Goal: Task Accomplishment & Management: Manage account settings

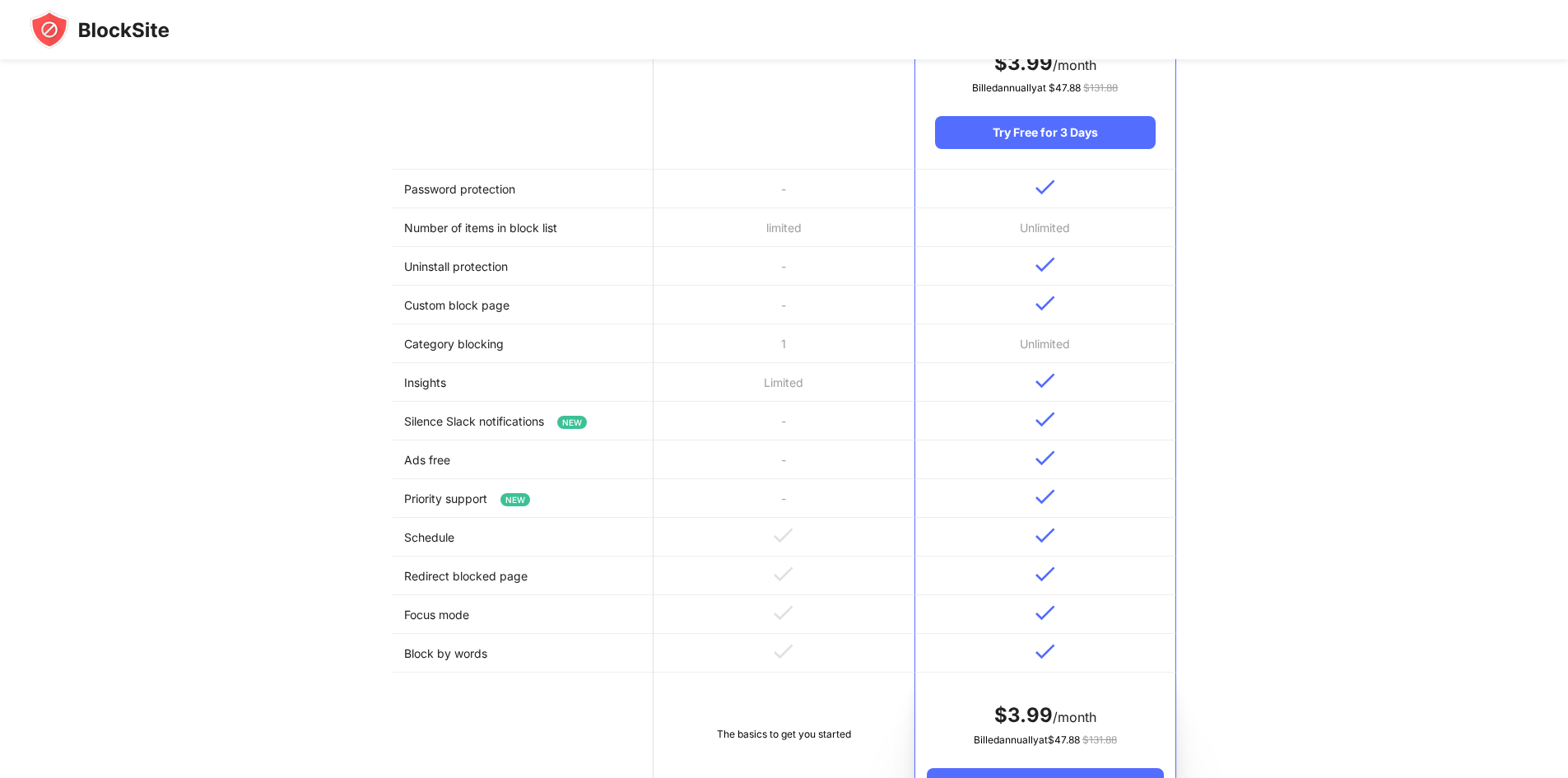
scroll to position [411, 0]
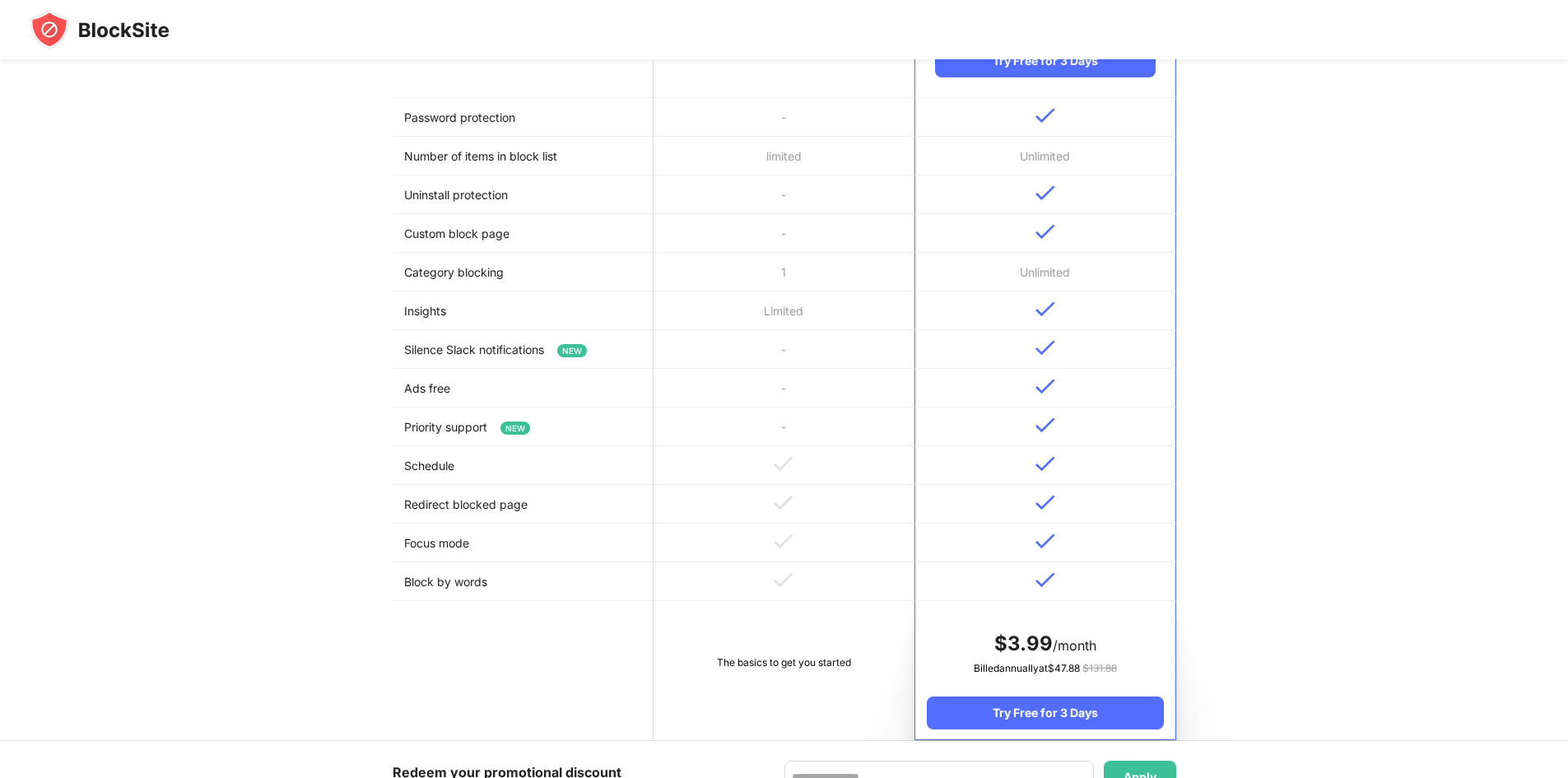
click at [95, 27] on img at bounding box center [99, 29] width 140 height 39
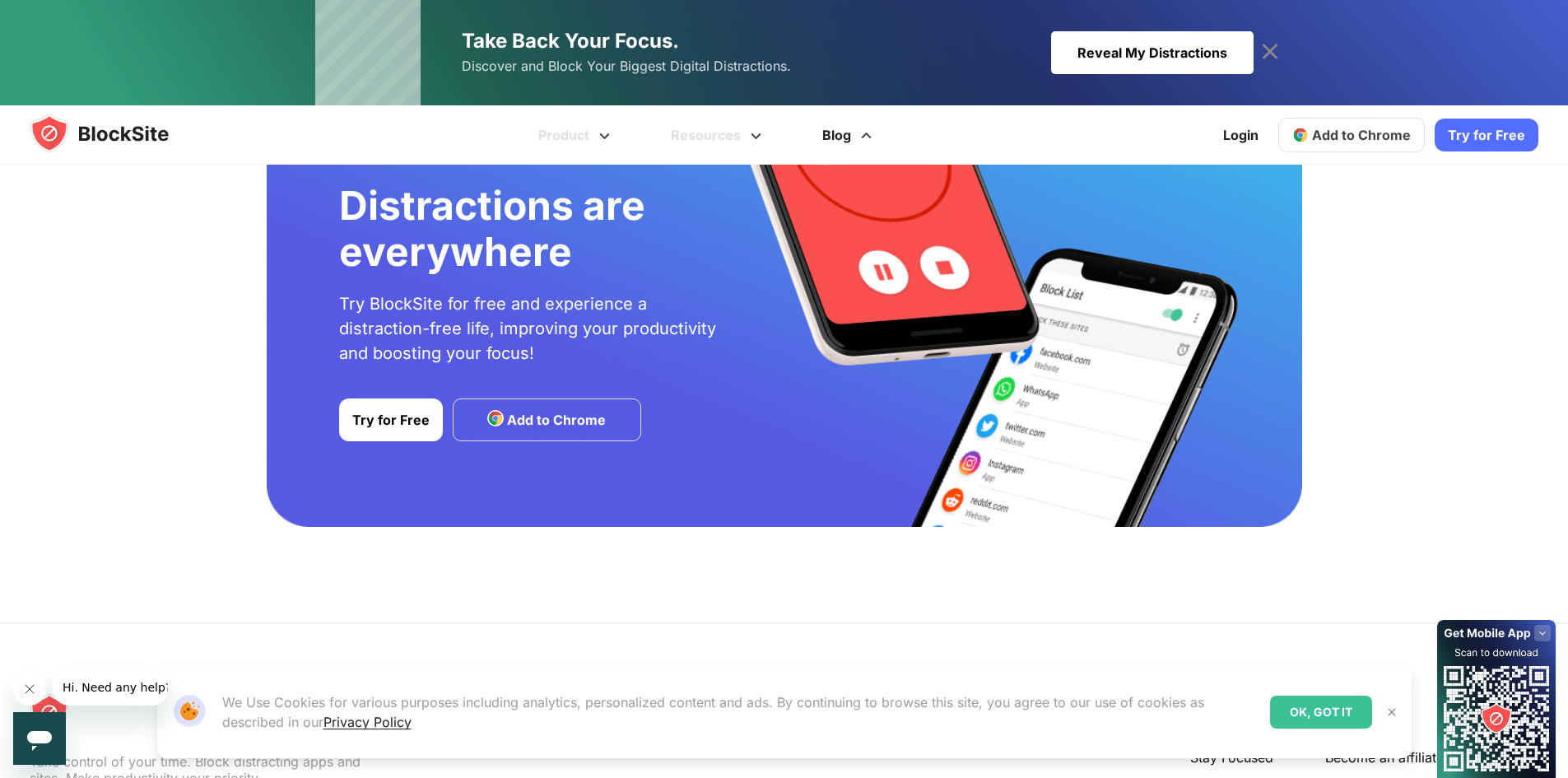
scroll to position [2887, 0]
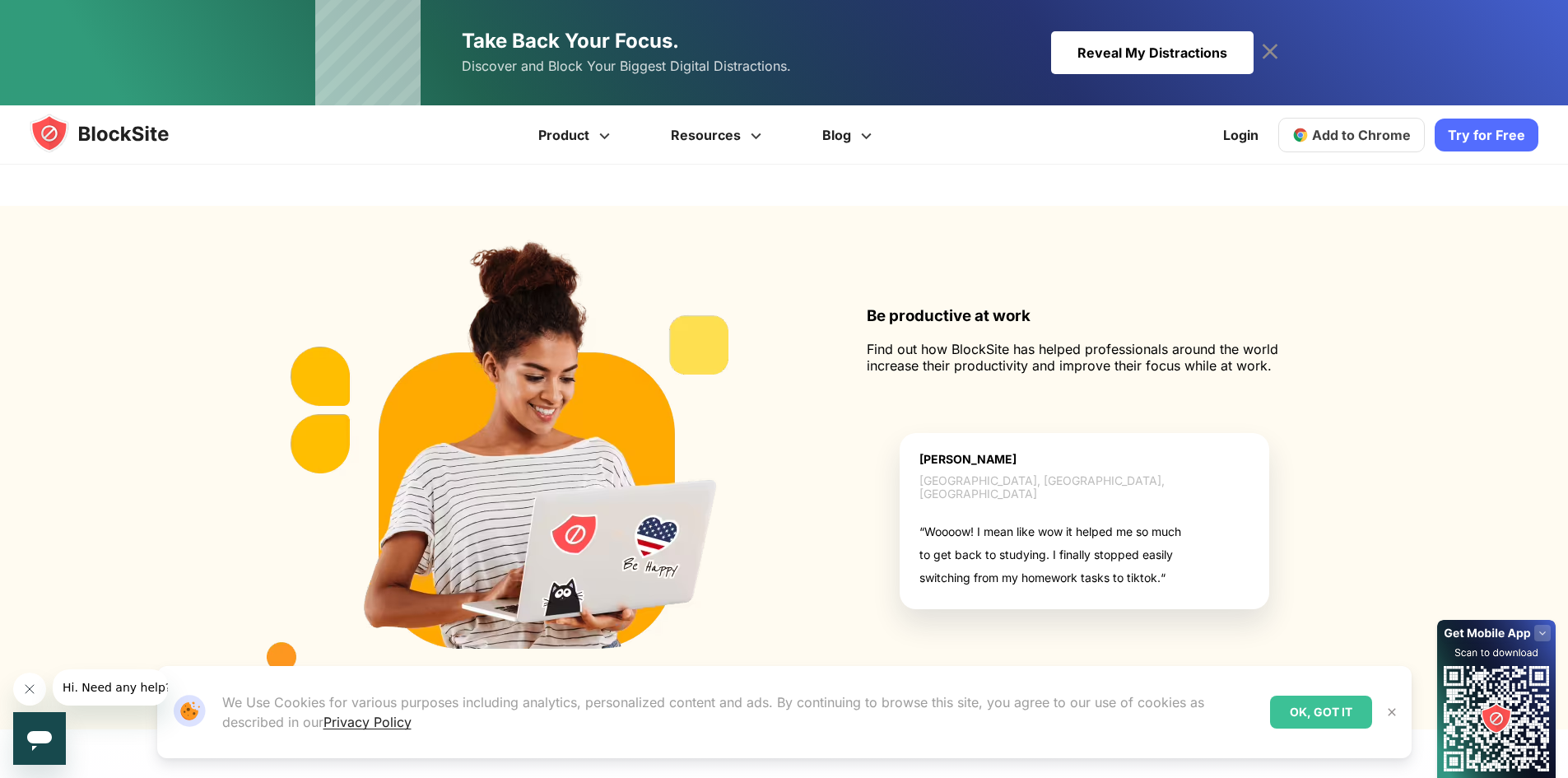
scroll to position [1811, 0]
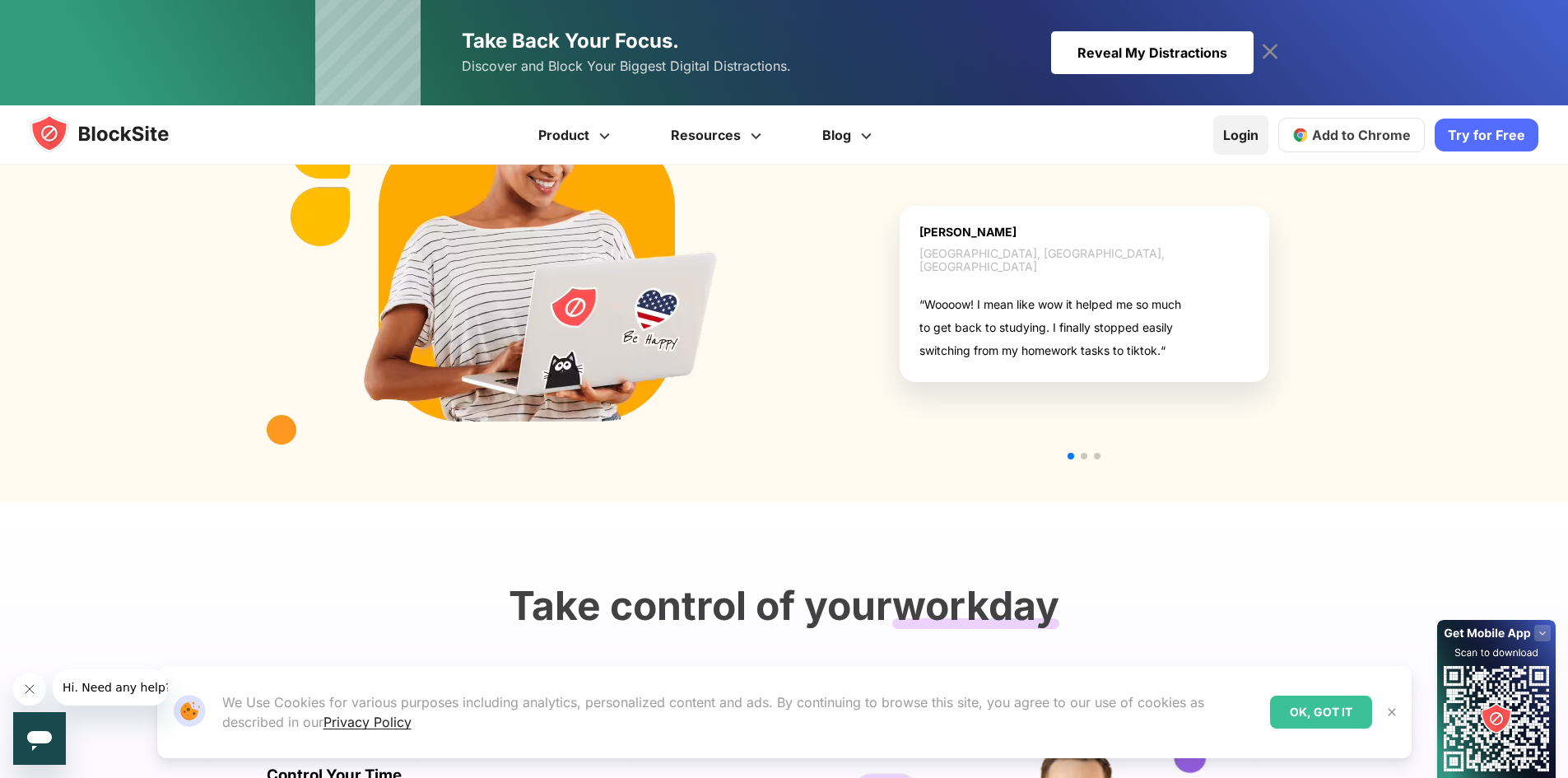
click at [1260, 137] on link "Login" at bounding box center [1241, 134] width 55 height 39
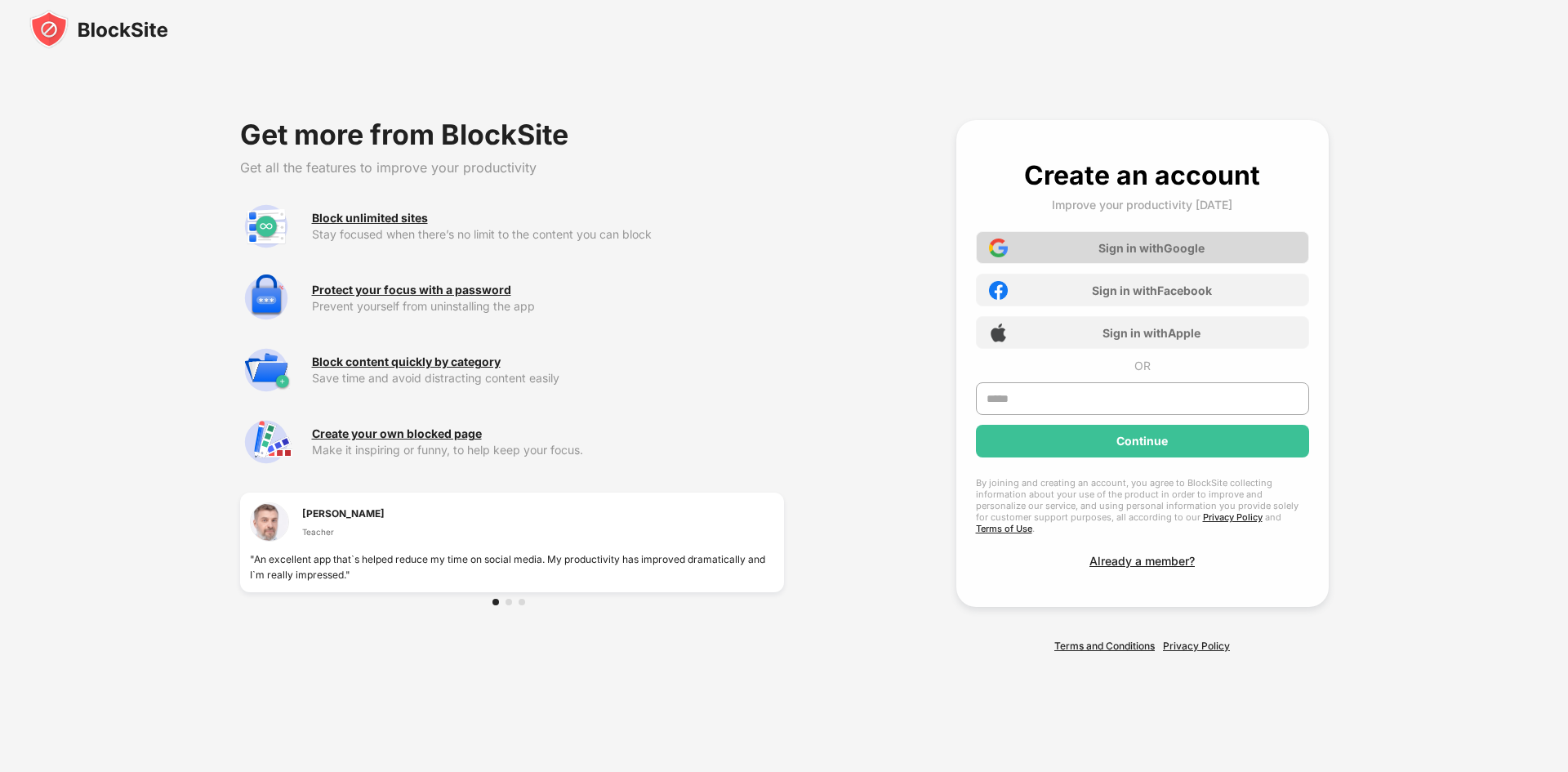
click at [1119, 255] on div "Sign in with Google" at bounding box center [1151, 248] width 106 height 14
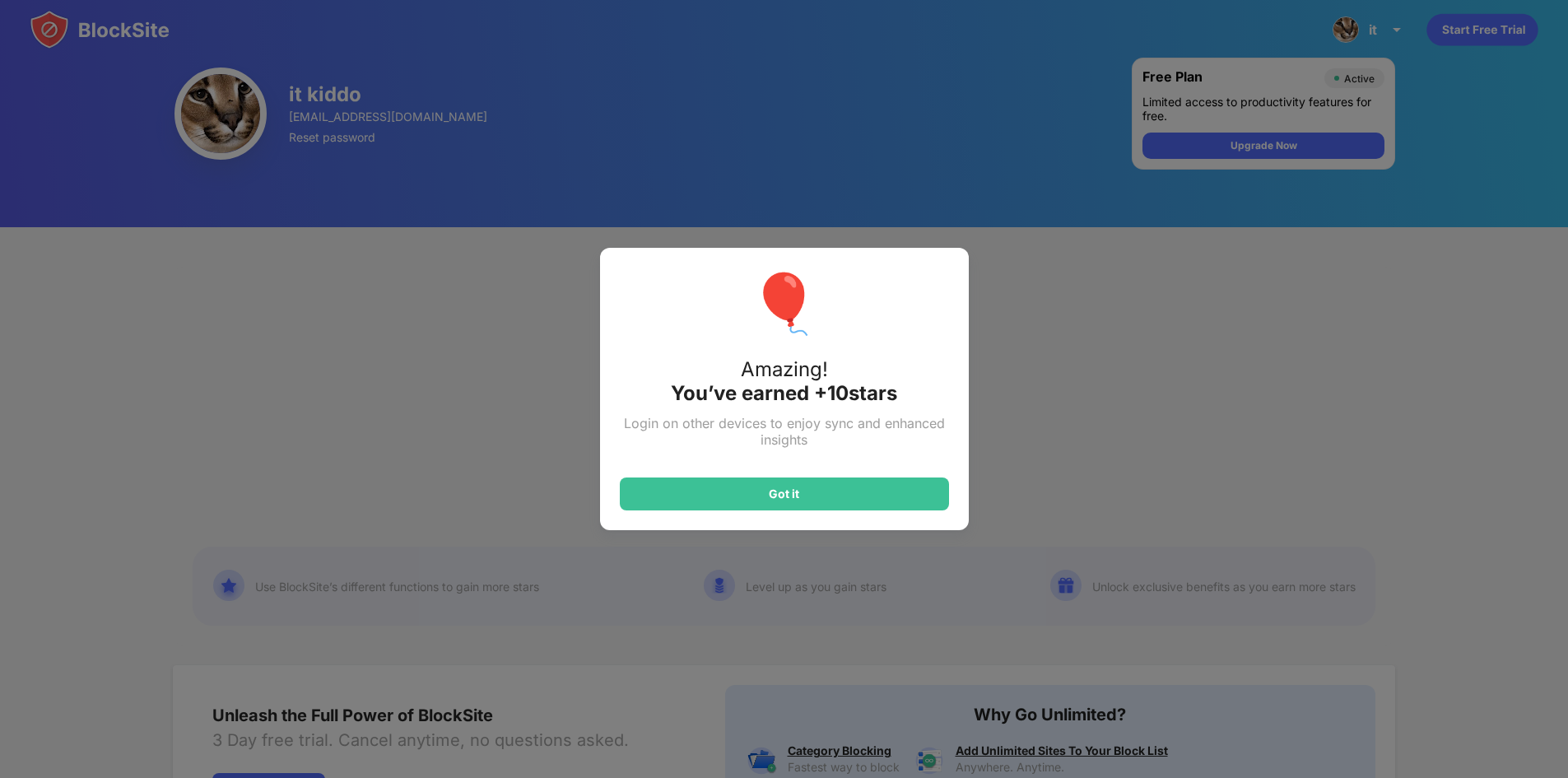
click at [1094, 348] on div "🎈 Amazing! You’ve earned + 10 stars Login on other devices to enjoy sync and en…" at bounding box center [784, 389] width 1568 height 778
click at [776, 515] on div "🎈 Amazing! You’ve earned + 10 stars Login on other devices to enjoy sync and en…" at bounding box center [784, 389] width 368 height 282
click at [775, 507] on div "Got it" at bounding box center [784, 494] width 329 height 33
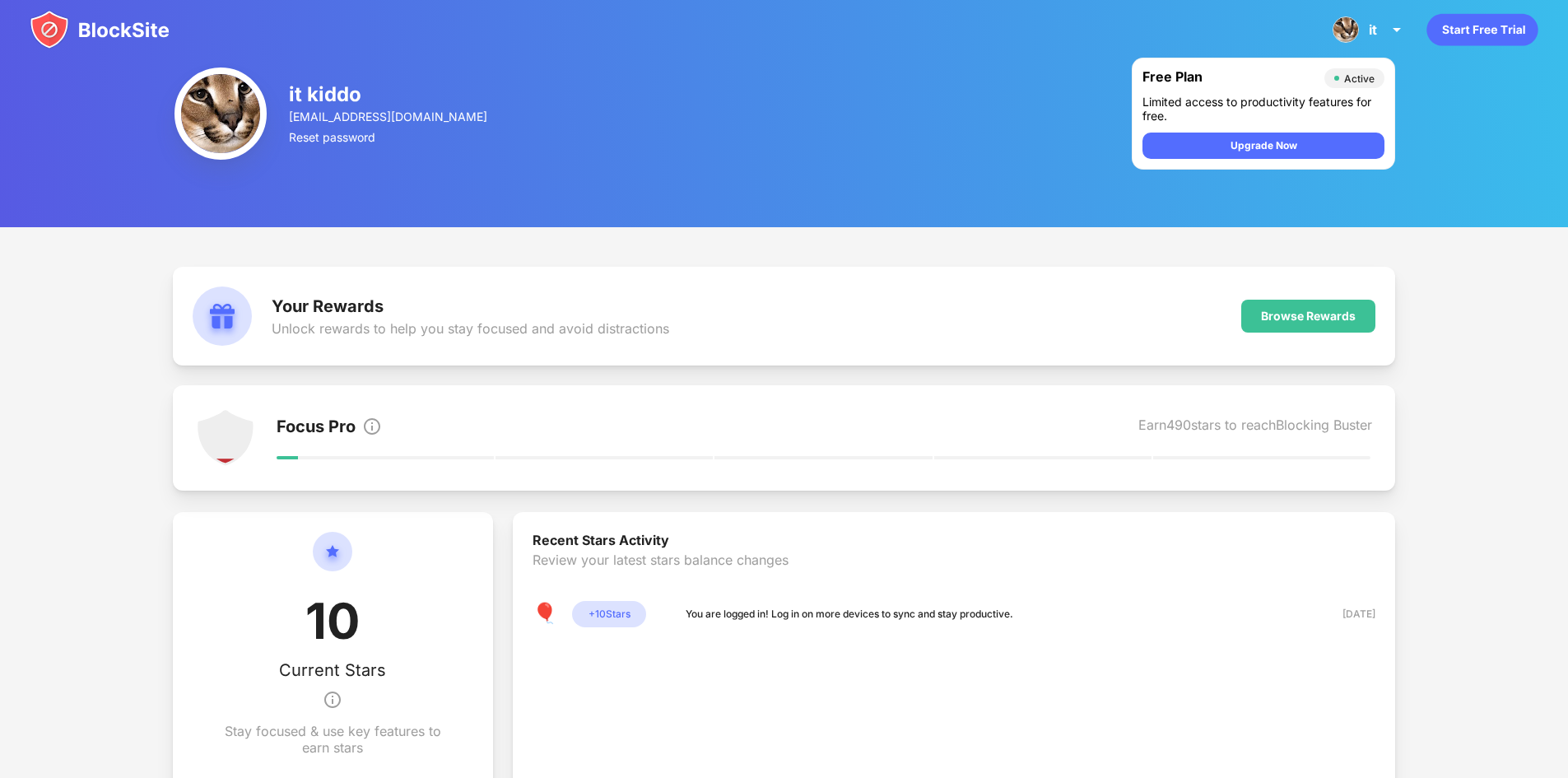
click at [1517, 151] on div "it kiddo itkidd00@gmail.com Reset password Free Plan Active Limited access to p…" at bounding box center [784, 113] width 1568 height 228
click at [1370, 20] on div "it it kiddo View Account Insights Premium Rewards Settings Support Log Out" at bounding box center [1369, 29] width 94 height 39
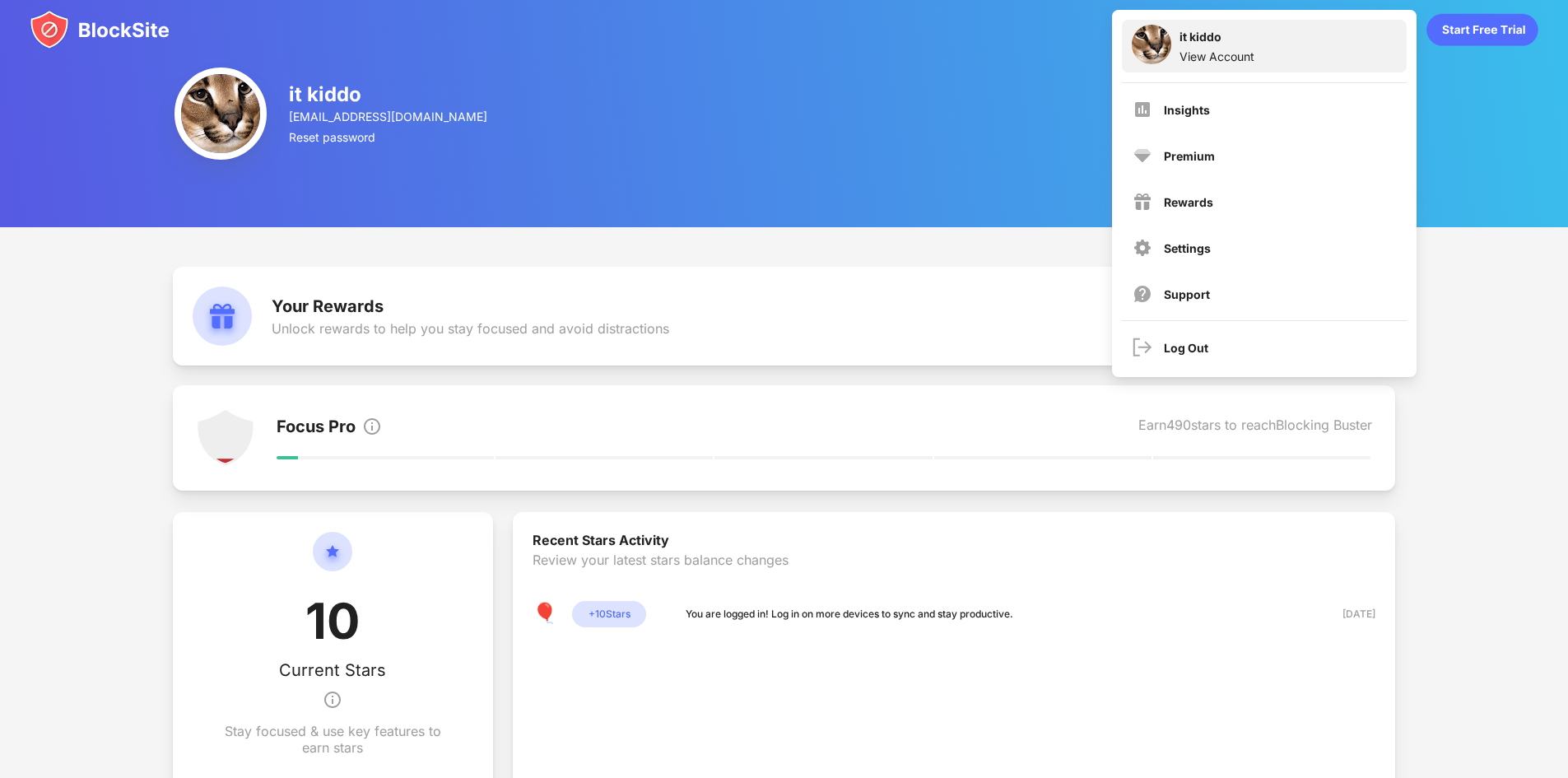
click at [1369, 21] on div "it kiddo View Account" at bounding box center [1265, 47] width 285 height 53
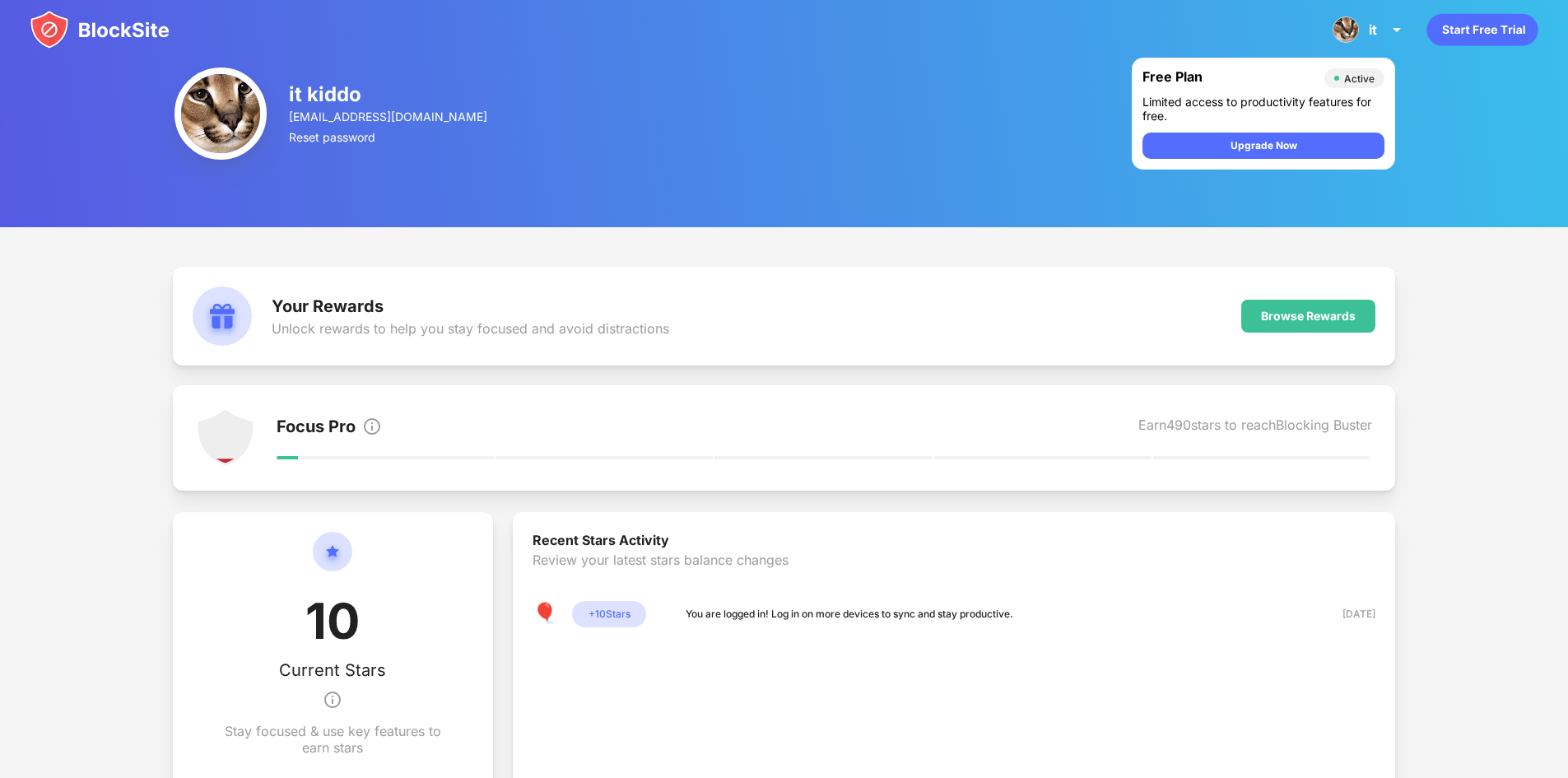
click at [1455, 133] on div "it kiddo itkidd00@gmail.com Reset password Free Plan Active Limited access to p…" at bounding box center [784, 113] width 1568 height 228
click at [1387, 34] on img at bounding box center [1397, 30] width 20 height 20
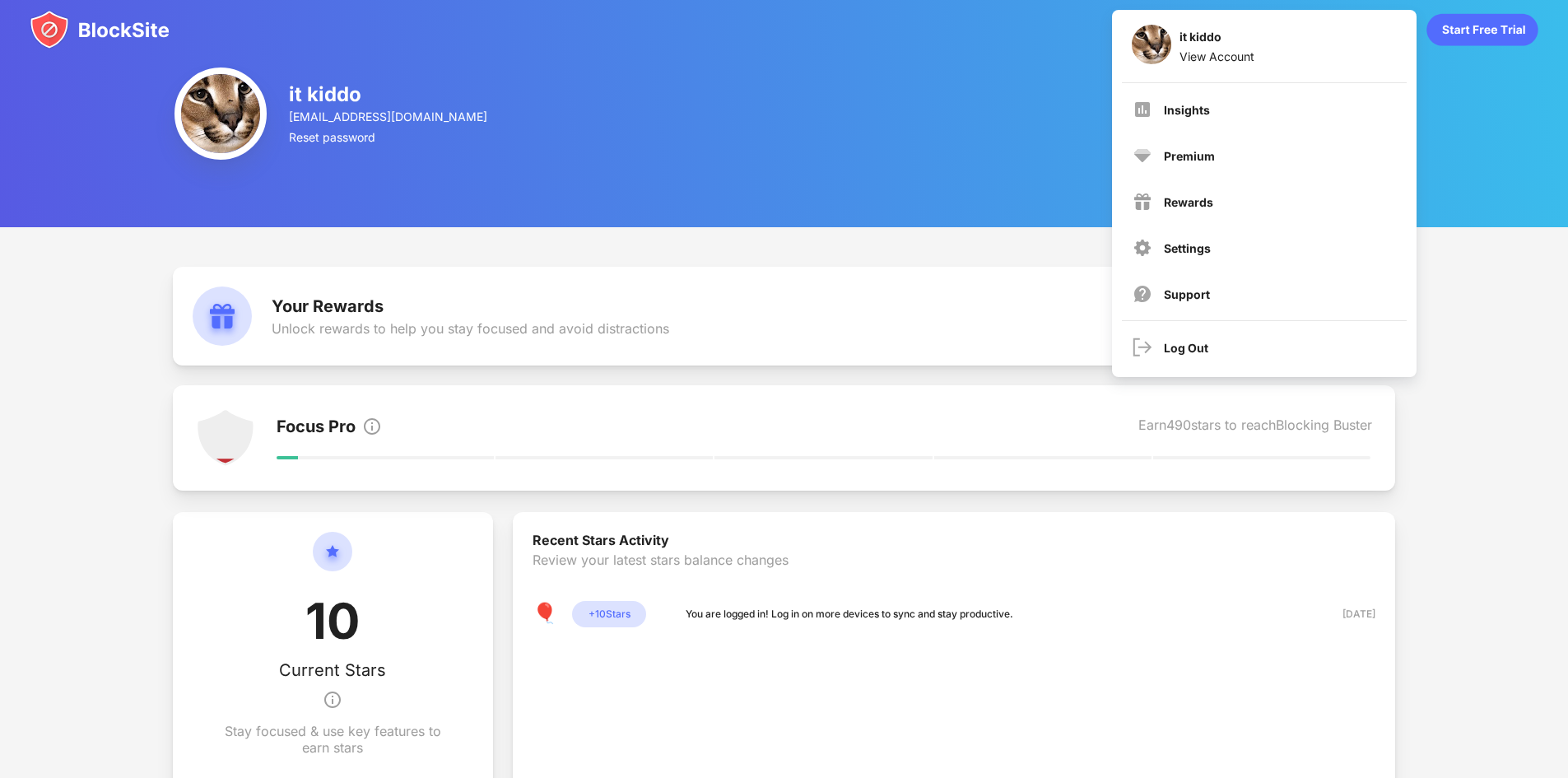
click at [982, 170] on div "it kiddo itkidd00@gmail.com Reset password Free Plan Active Limited access to p…" at bounding box center [784, 113] width 1568 height 228
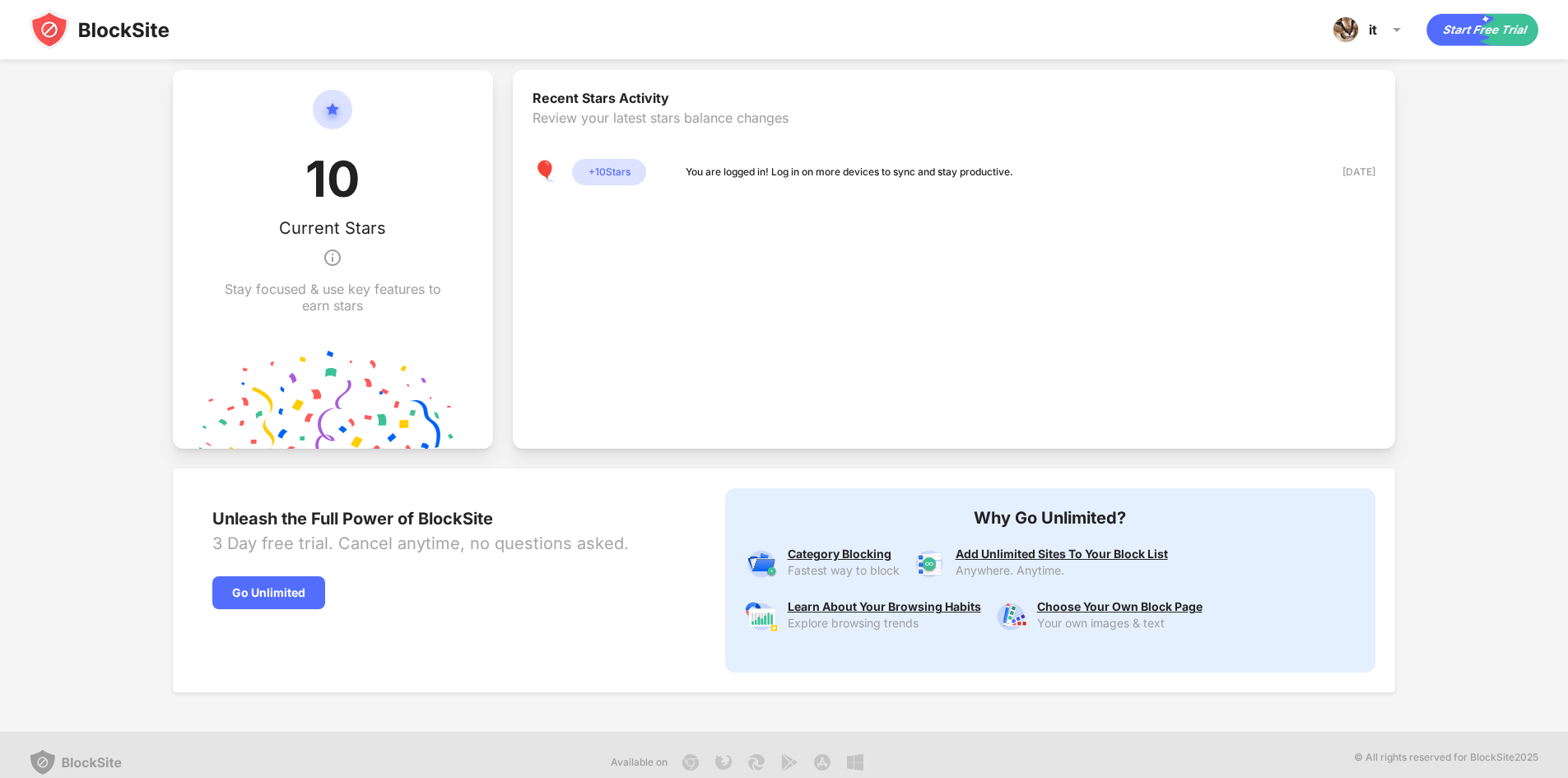
scroll to position [456, 0]
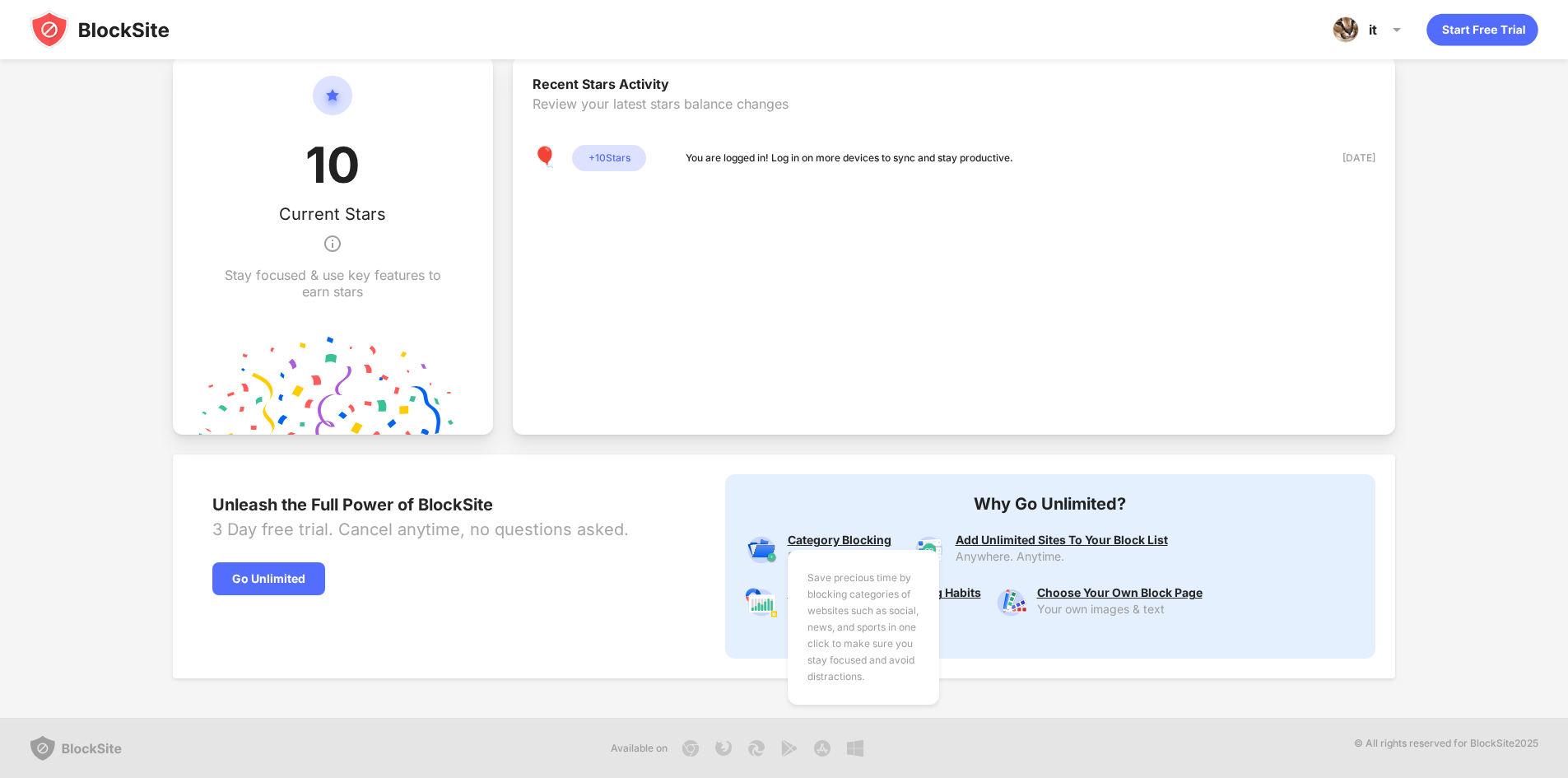
click at [816, 535] on div "Save precious time by blocking categories of websites such as social, news, and…" at bounding box center [843, 540] width 111 height 13
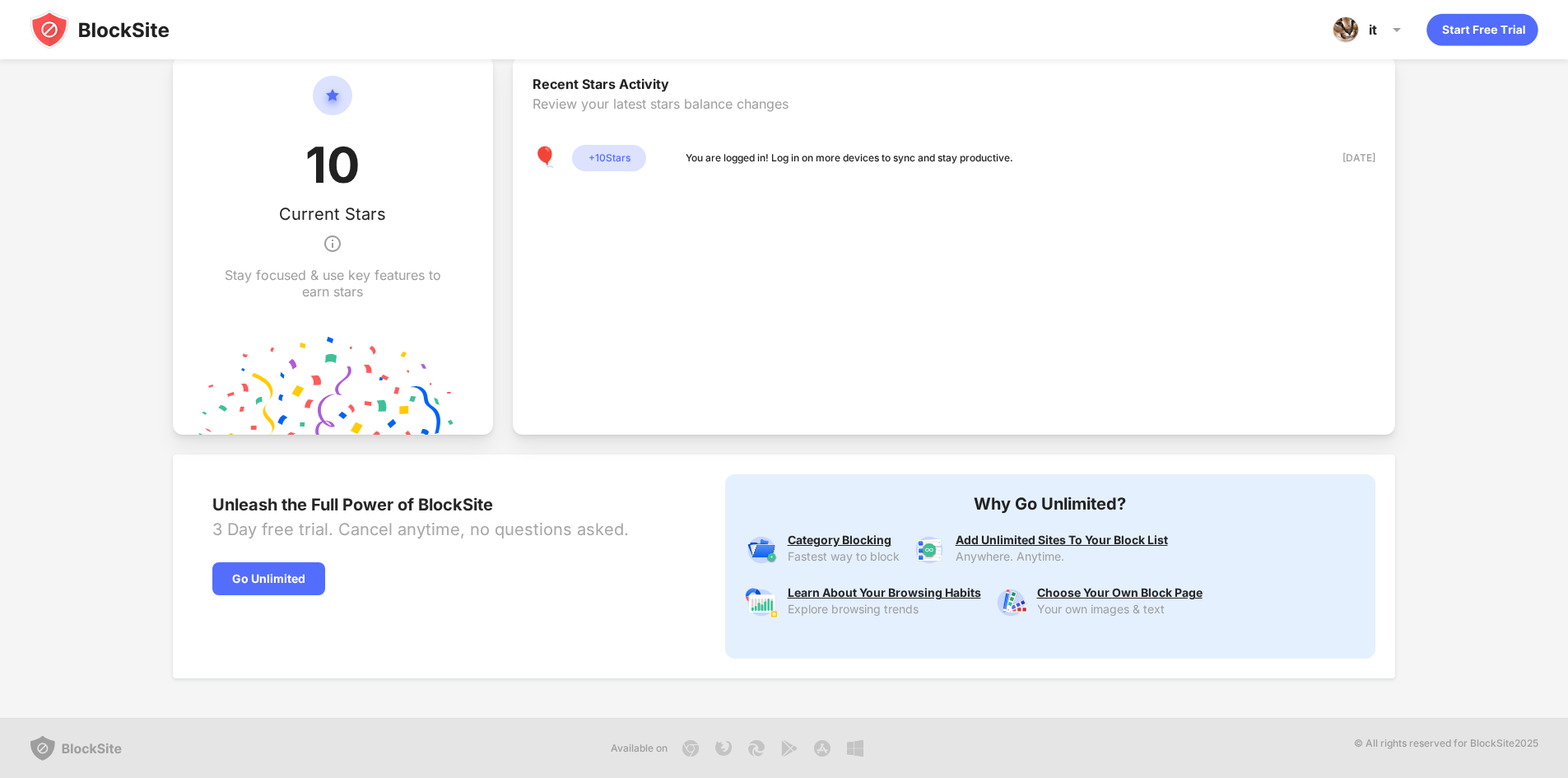
click at [801, 531] on div "Category Blocking Fastest way to block Add Unlimited Sites To Your Block List A…" at bounding box center [1050, 576] width 611 height 125
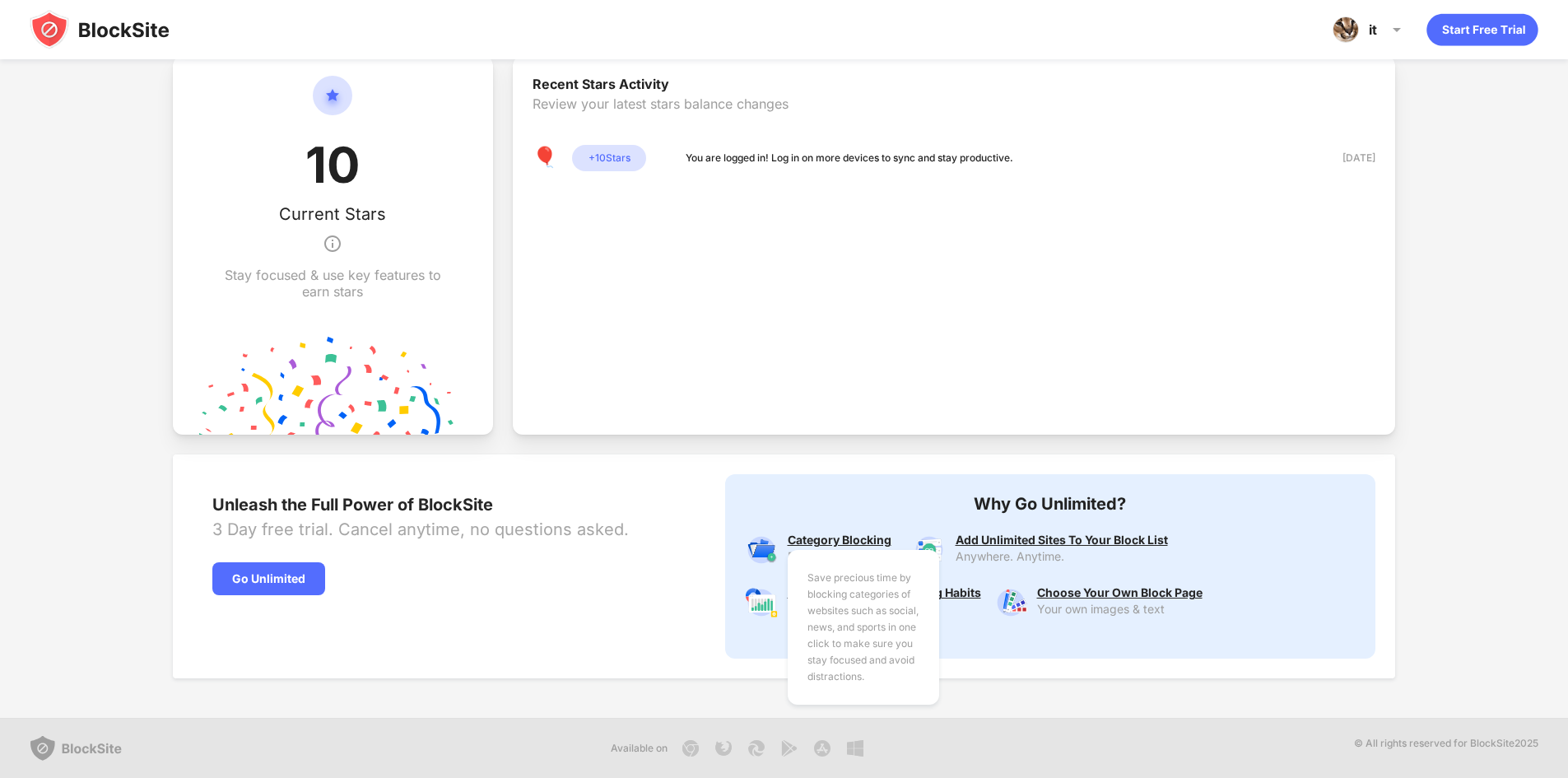
click at [796, 538] on div "Save precious time by blocking categories of websites such as social, news, and…" at bounding box center [843, 540] width 111 height 13
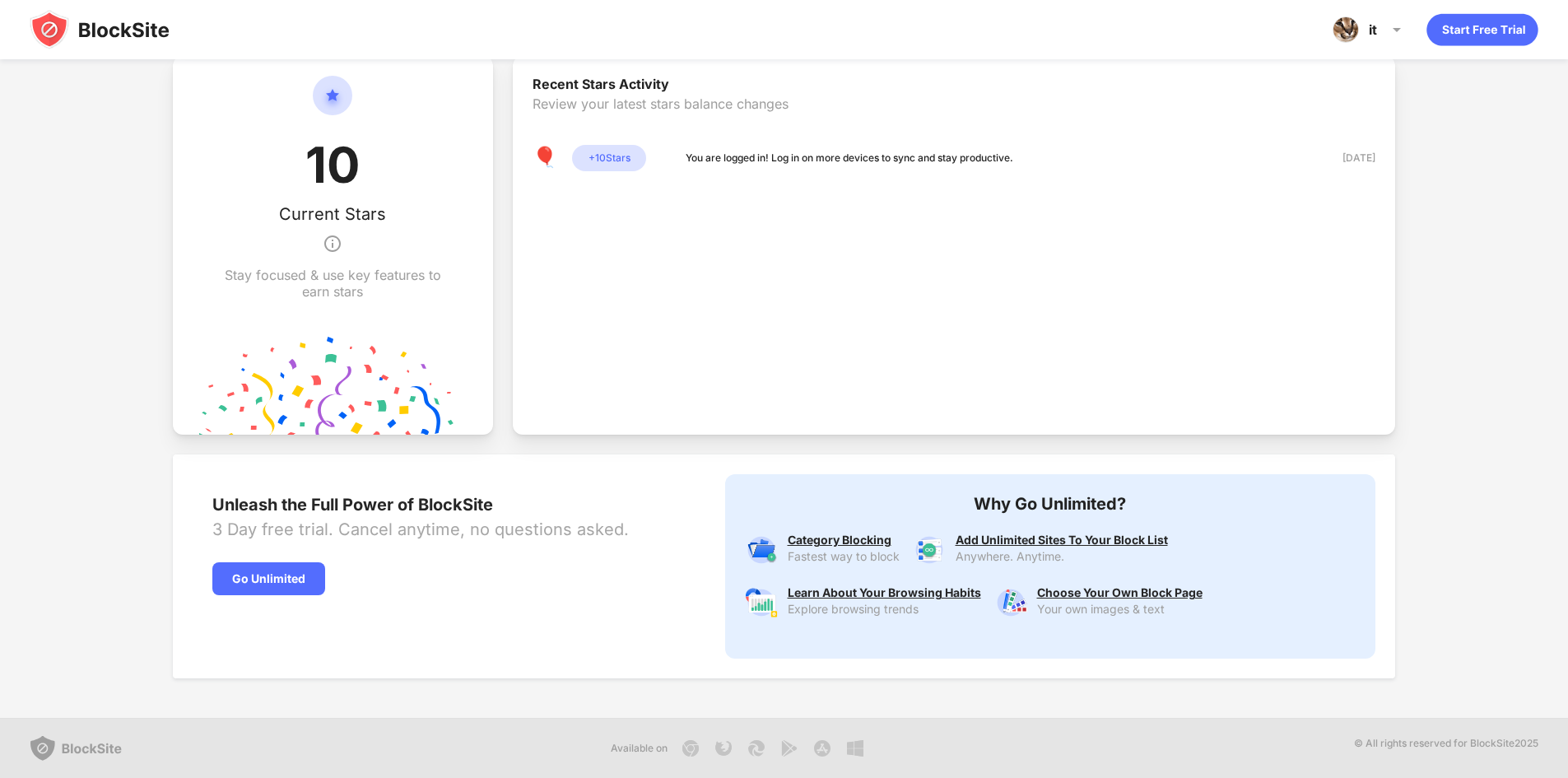
click at [763, 551] on img at bounding box center [761, 550] width 33 height 33
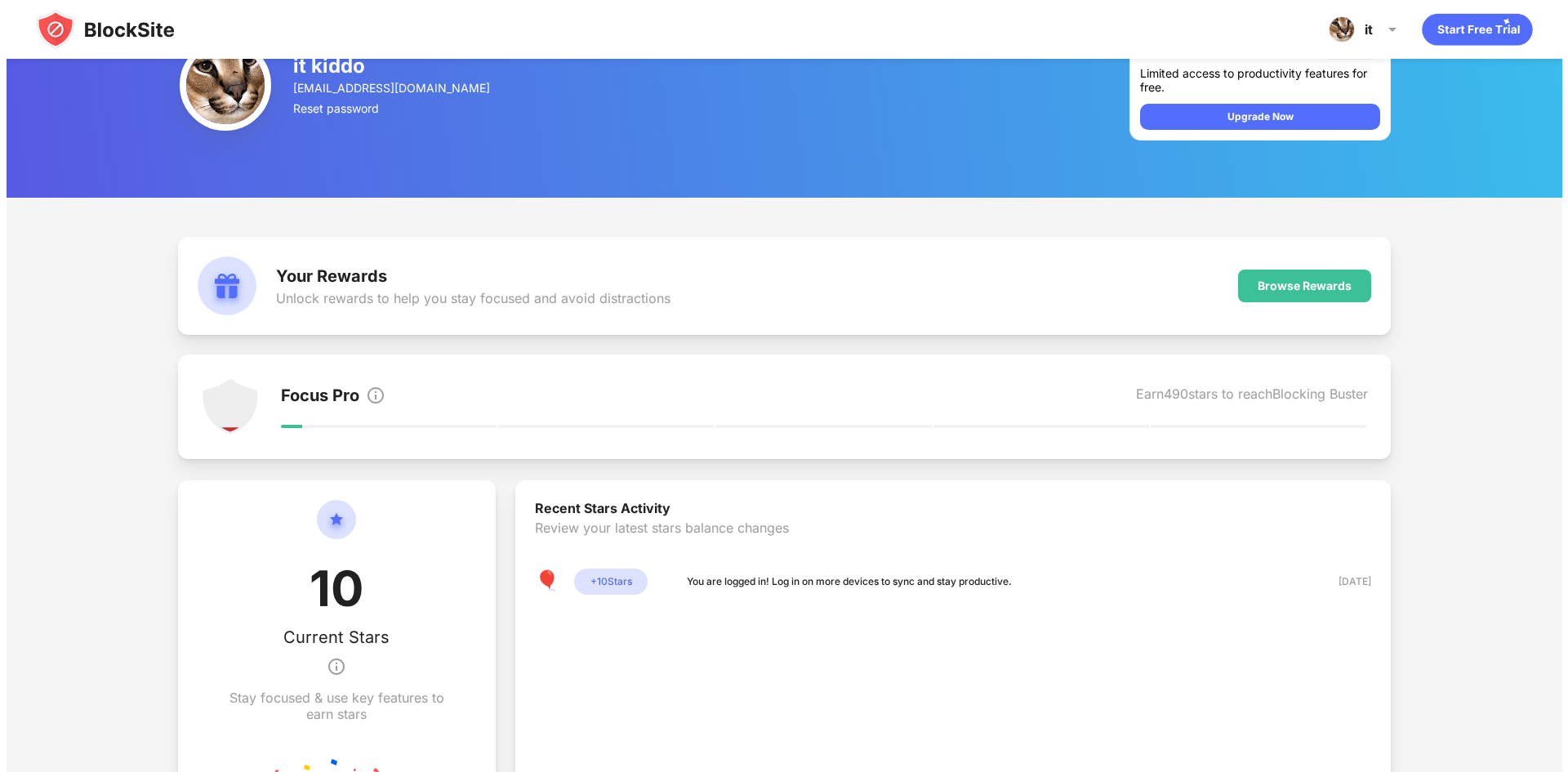
scroll to position [0, 0]
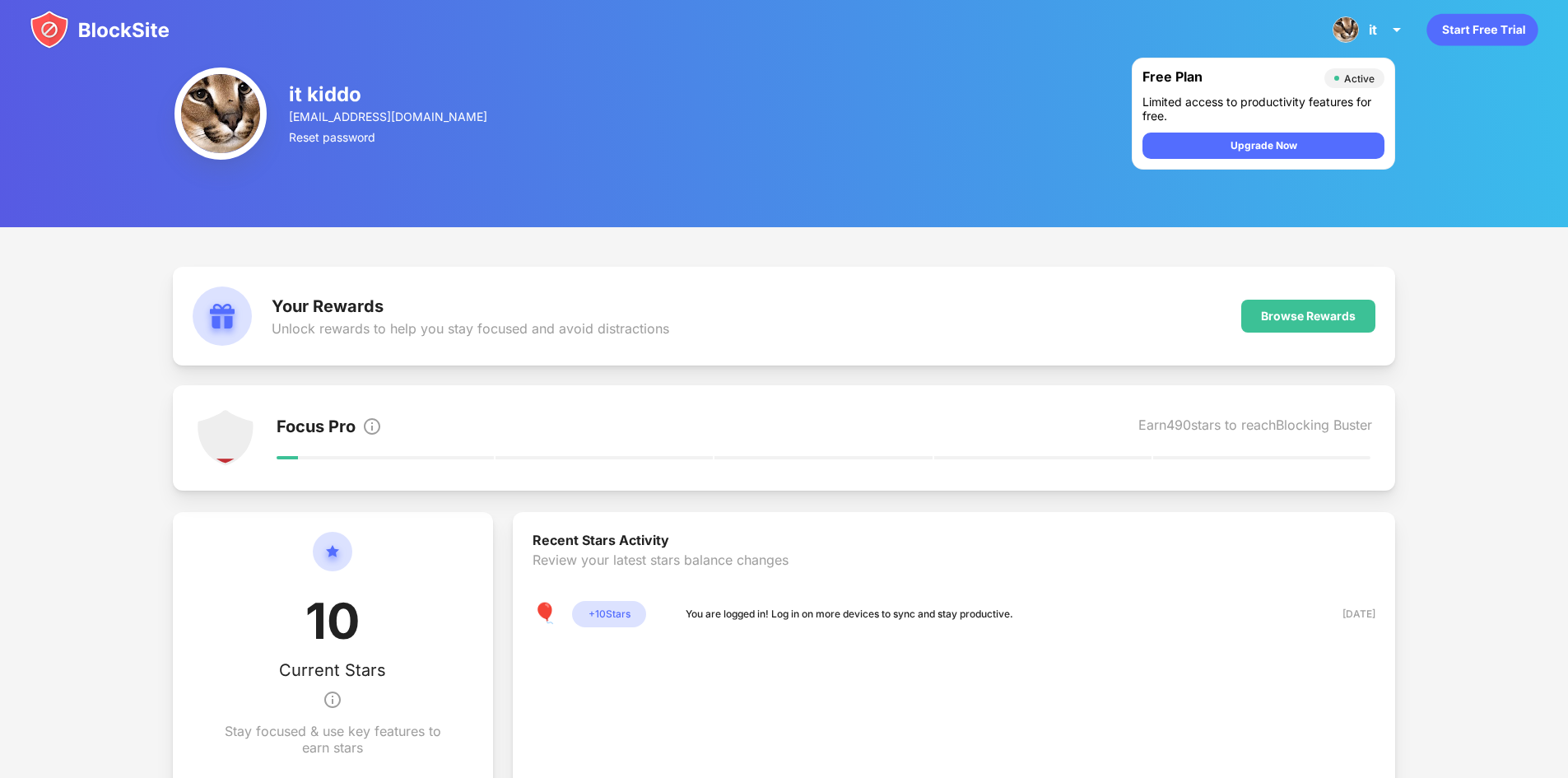
click at [60, 20] on img at bounding box center [99, 29] width 140 height 39
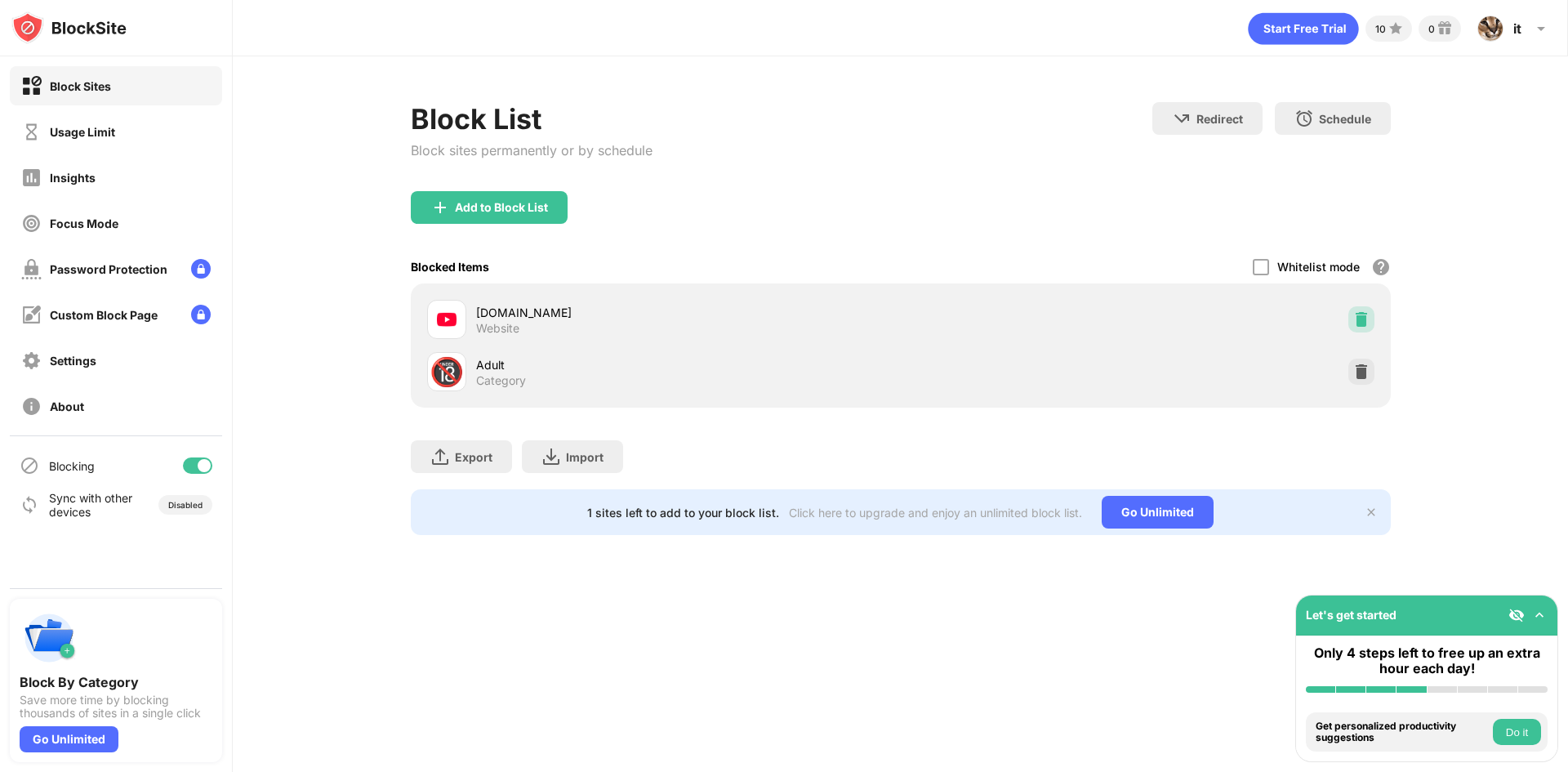
click at [1352, 312] on div at bounding box center [1361, 319] width 26 height 26
